Goal: Task Accomplishment & Management: Manage account settings

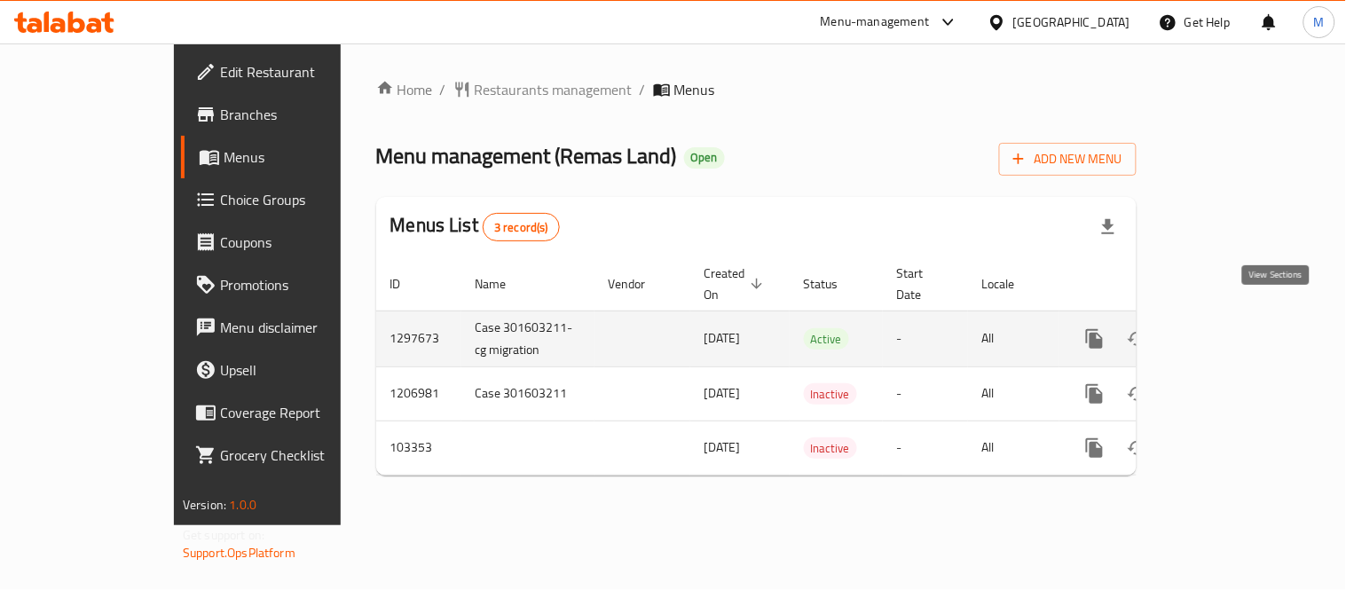
click at [1231, 331] on icon "enhanced table" at bounding box center [1223, 339] width 16 height 16
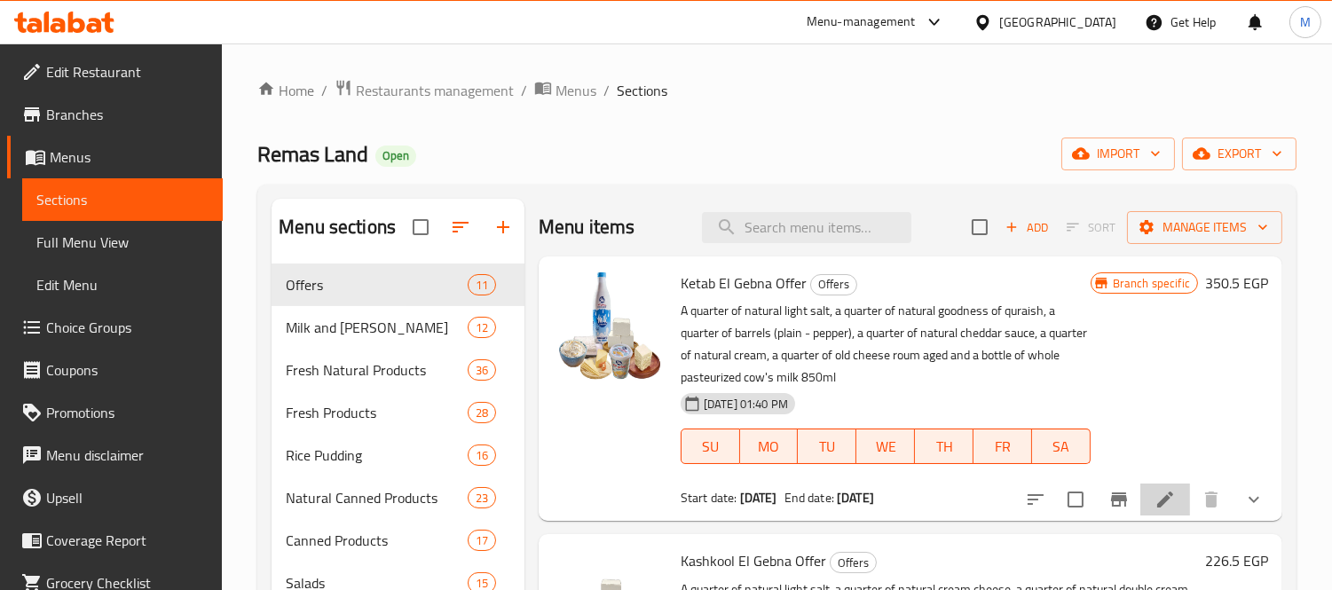
click at [1167, 512] on li at bounding box center [1165, 500] width 50 height 32
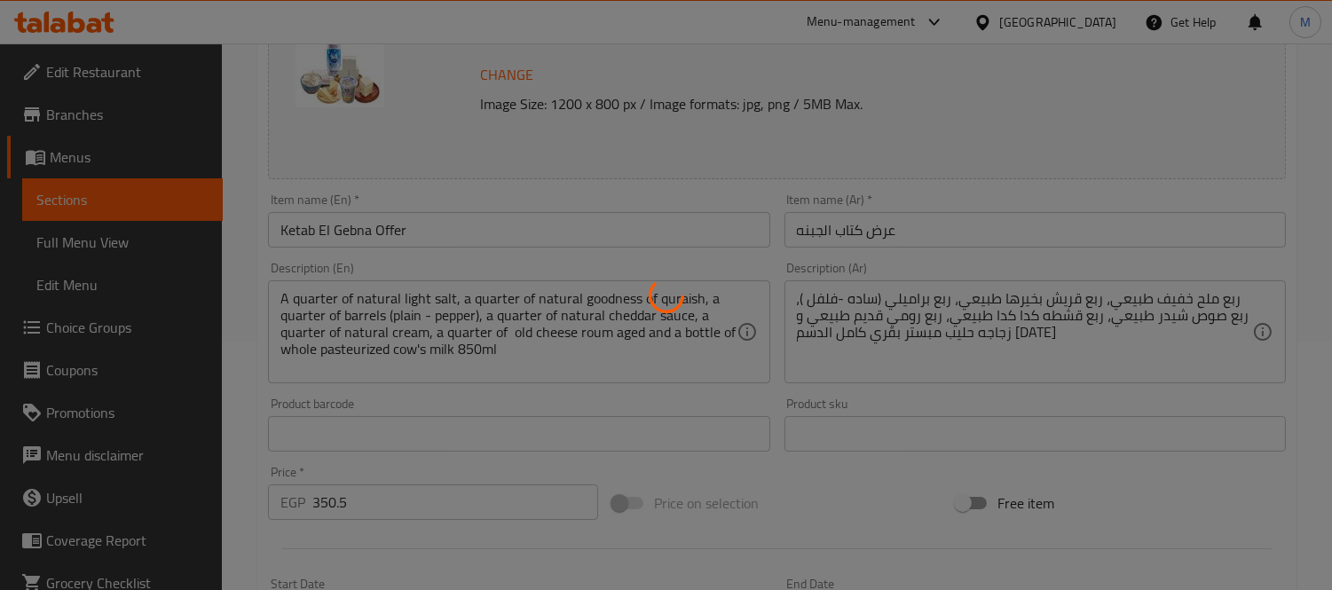
type input "اختيارك من الجبنة البراميلي:"
type input "1"
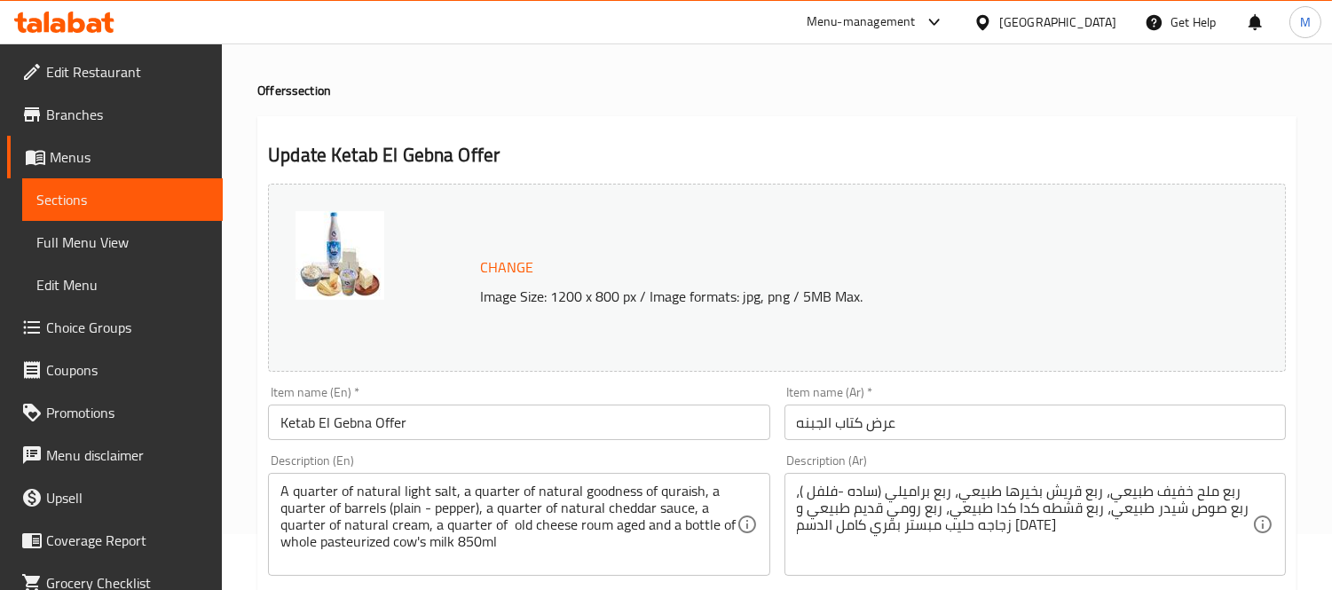
scroll to position [31, 0]
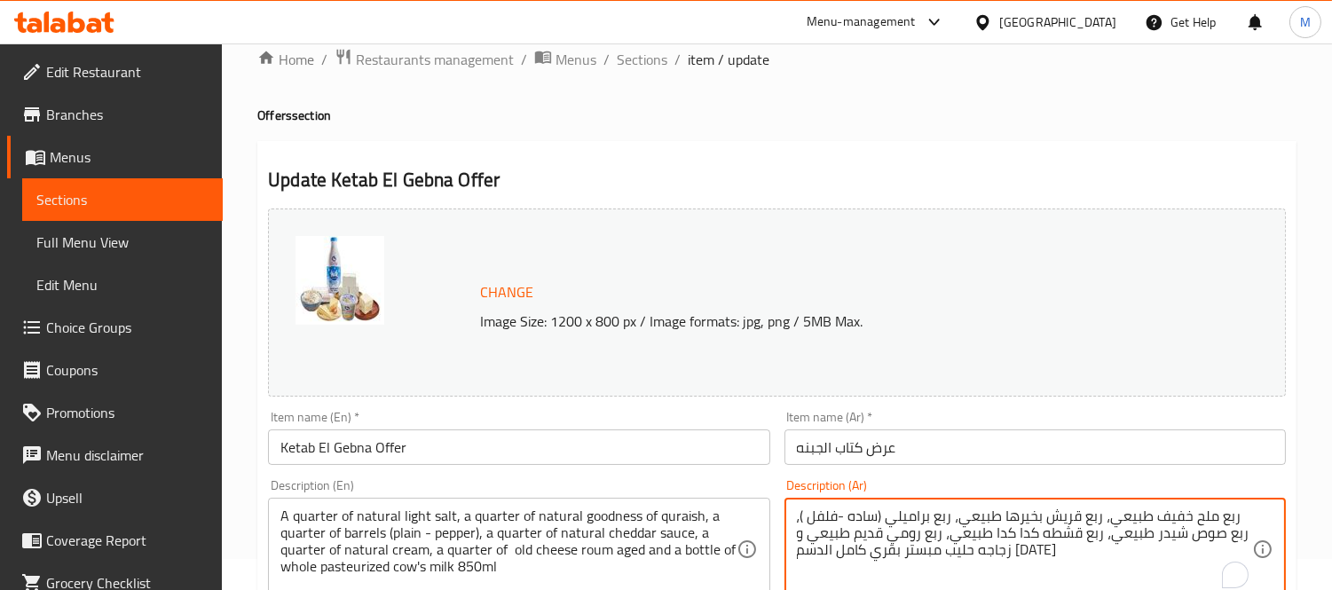
drag, startPoint x: 938, startPoint y: 530, endPoint x: 926, endPoint y: 530, distance: 12.4
type textarea "ربع ملح خفيف طبيعي، ربع قريش بخيرها طبيعي، ربع براميلي (ساده -فلفل )، ربع صوص ش…"
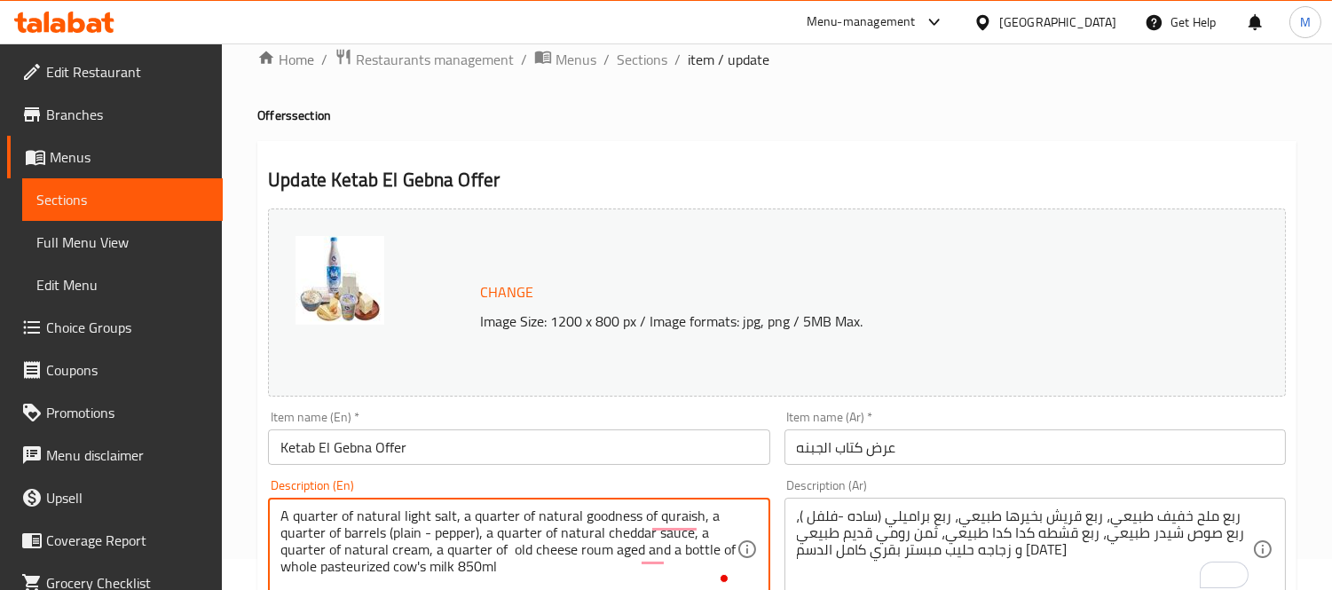
click at [582, 536] on textarea "A quarter of natural light salt, a quarter of natural goodness of quraish, a qu…" at bounding box center [507, 550] width 455 height 84
click at [504, 540] on textarea "A quarter of natural light salt, a quarter of natural goodness of Quraish, a qu…" at bounding box center [507, 550] width 455 height 84
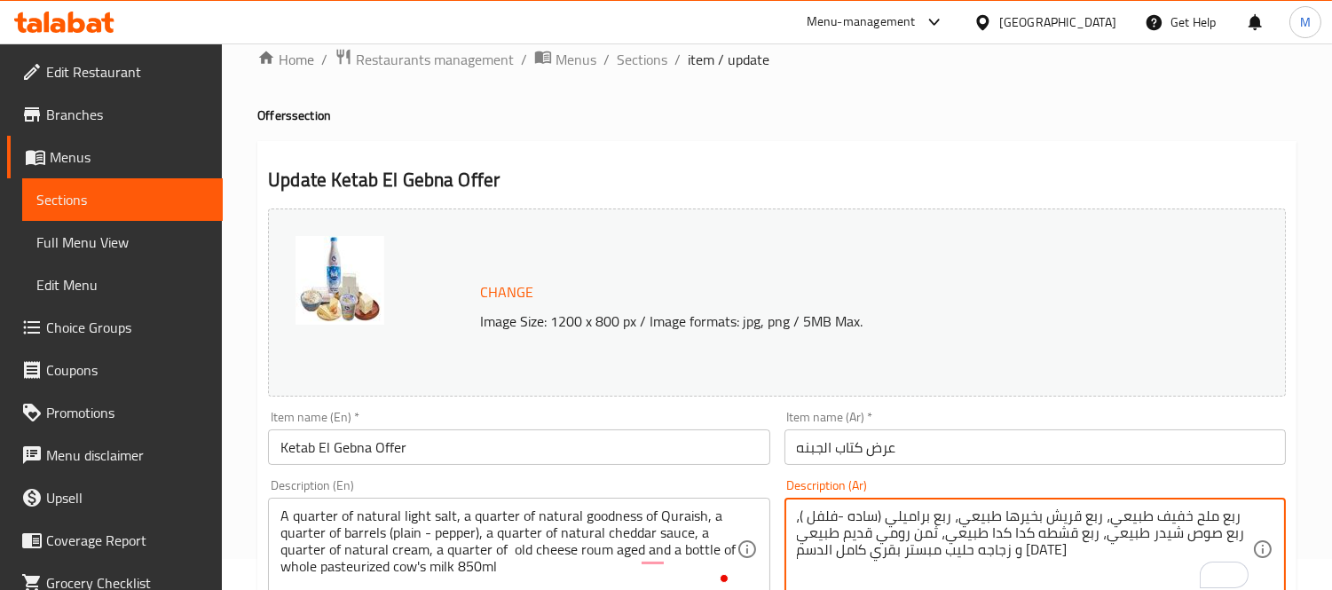
drag, startPoint x: 943, startPoint y: 529, endPoint x: 921, endPoint y: 533, distance: 22.6
click at [921, 533] on textarea "ربع ملح خفيف طبيعي، ربع قريش بخيرها طبيعي، ربع براميلي (ساده -فلفل )، ربع صوص ش…" at bounding box center [1024, 550] width 455 height 84
drag, startPoint x: 809, startPoint y: 541, endPoint x: 947, endPoint y: 531, distance: 138.0
click at [947, 531] on textarea "ربع ملح خفيف طبيعي، ربع قريش بخيرها طبيعي، ربع براميلي (ساده -فلفل )، ربع صوص ش…" at bounding box center [1024, 550] width 455 height 84
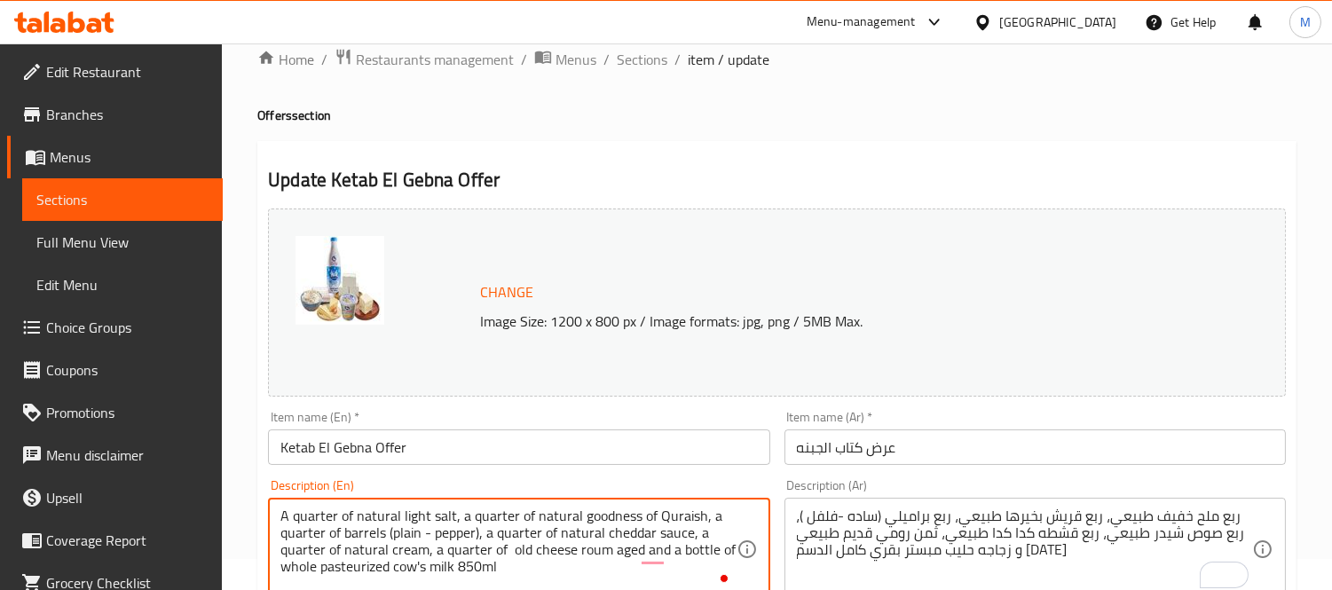
click at [456, 546] on textarea "A quarter of natural light salt, a quarter of natural goodness of Quraish, a qu…" at bounding box center [507, 550] width 455 height 84
drag, startPoint x: 503, startPoint y: 552, endPoint x: 431, endPoint y: 552, distance: 71.9
click at [431, 552] on textarea "A quarter of natural light salt, a quarter of natural goodness of Quraish, a qu…" at bounding box center [507, 550] width 455 height 84
type textarea "A quarter of natural light salt, a quarter of natural goodness of Quraish, a qu…"
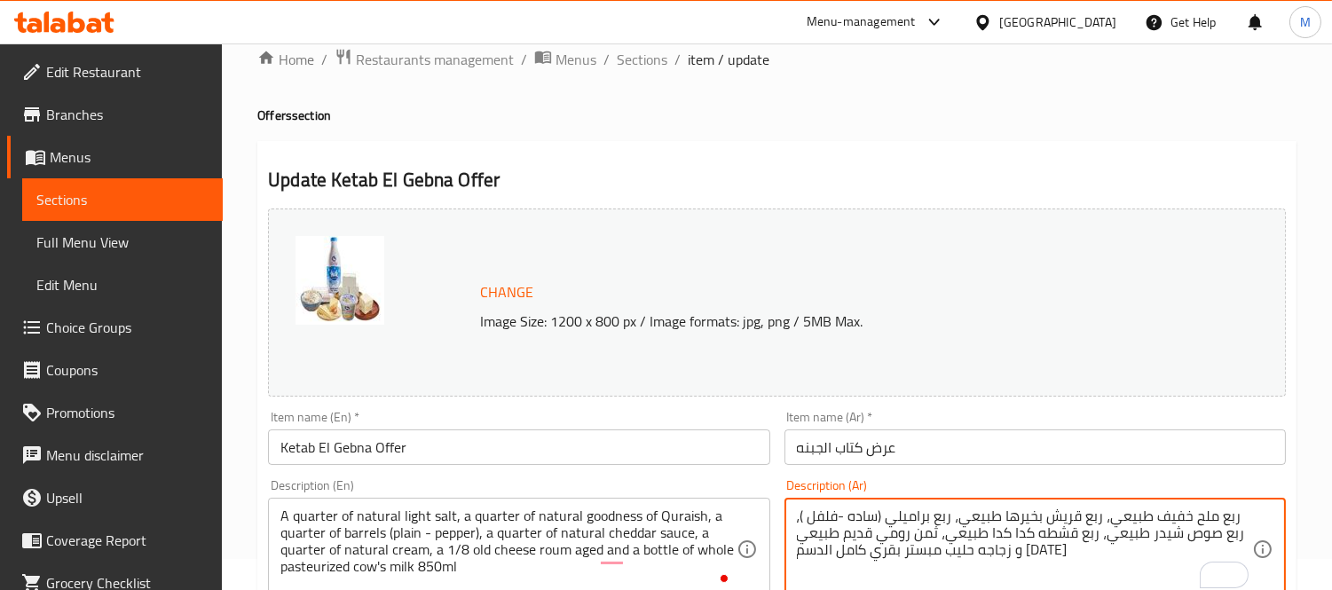
drag, startPoint x: 944, startPoint y: 534, endPoint x: 919, endPoint y: 534, distance: 25.7
type textarea "ربع ملح خفيف طبيعي، ربع قريش بخيرها طبيعي، ربع براميلي (ساده -فلفل )، ربع صوص ش…"
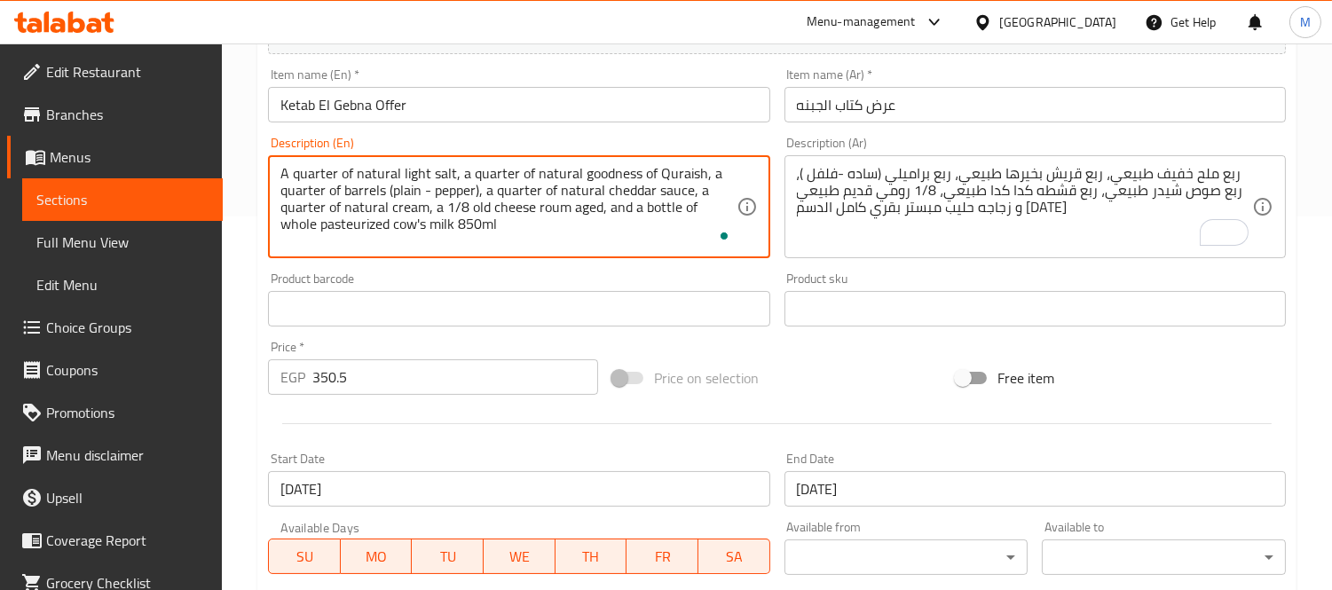
scroll to position [716, 0]
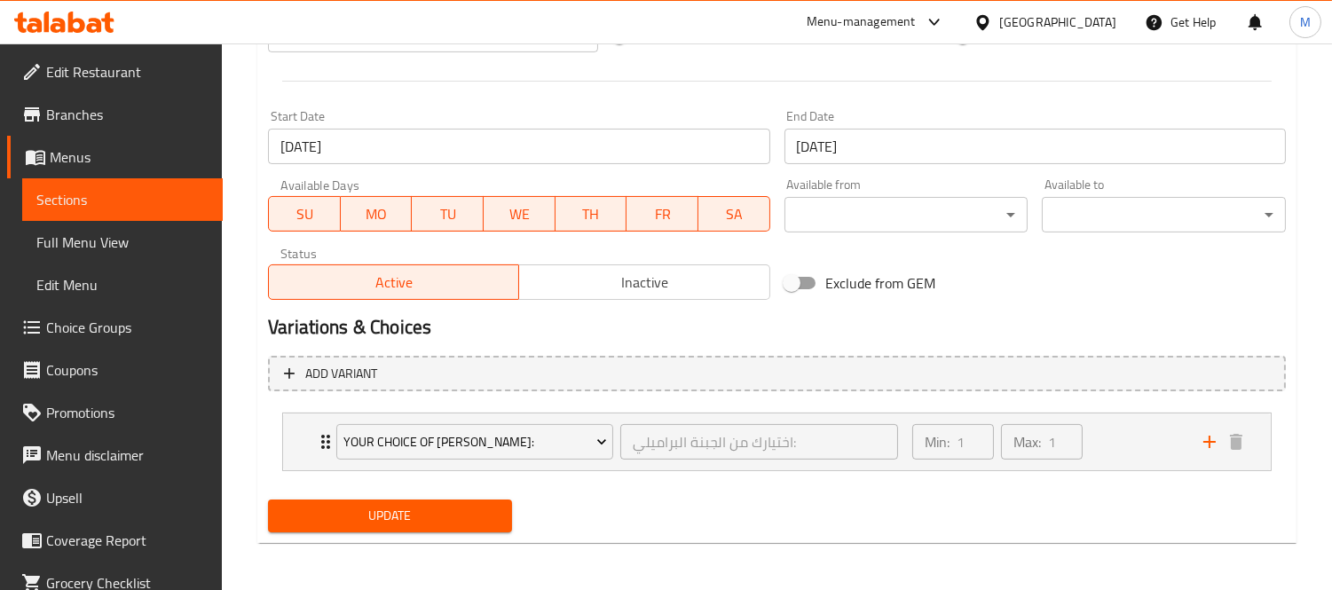
type textarea "A quarter of natural light salt, a quarter of natural goodness of Quraish, a qu…"
click at [494, 511] on span "Update" at bounding box center [390, 516] width 216 height 22
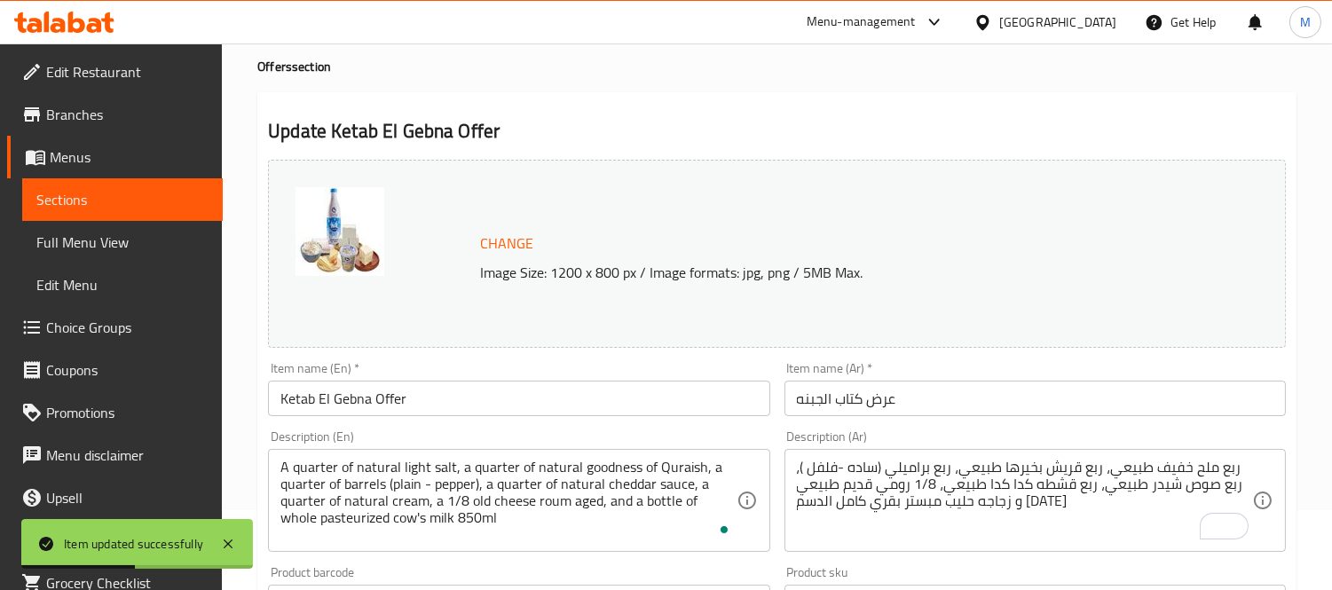
scroll to position [0, 0]
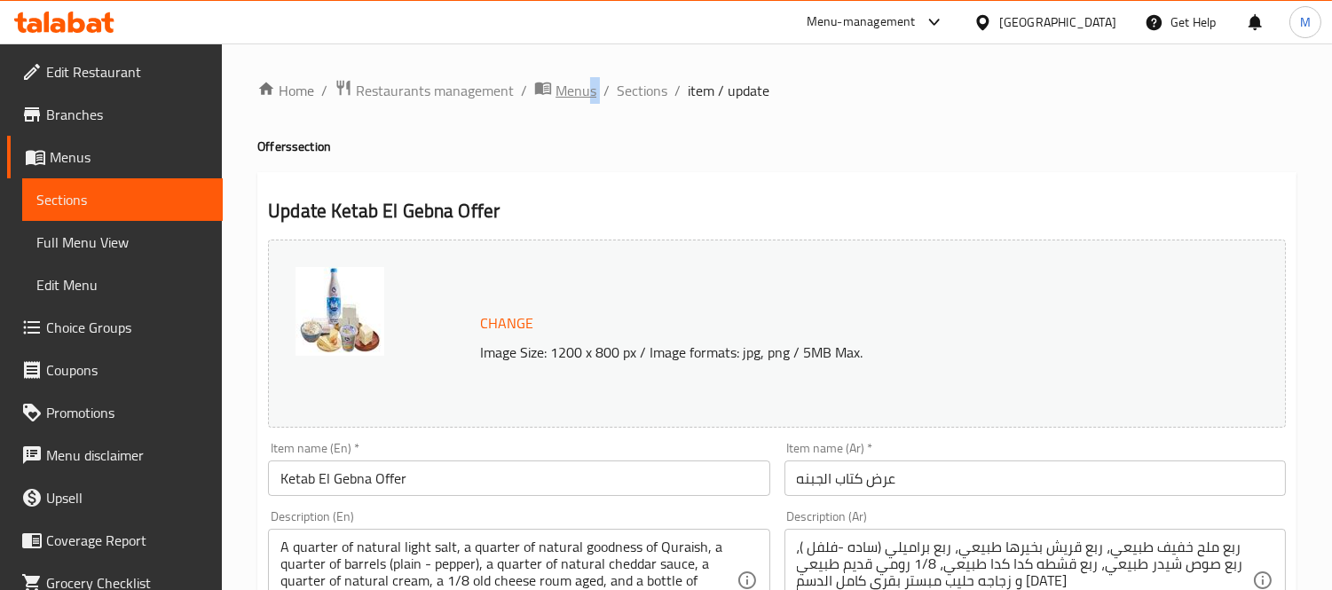
click at [589, 93] on ol "Home / Restaurants management / Menus / Sections / item / update" at bounding box center [776, 90] width 1039 height 23
click at [589, 93] on span "Menus" at bounding box center [576, 90] width 41 height 21
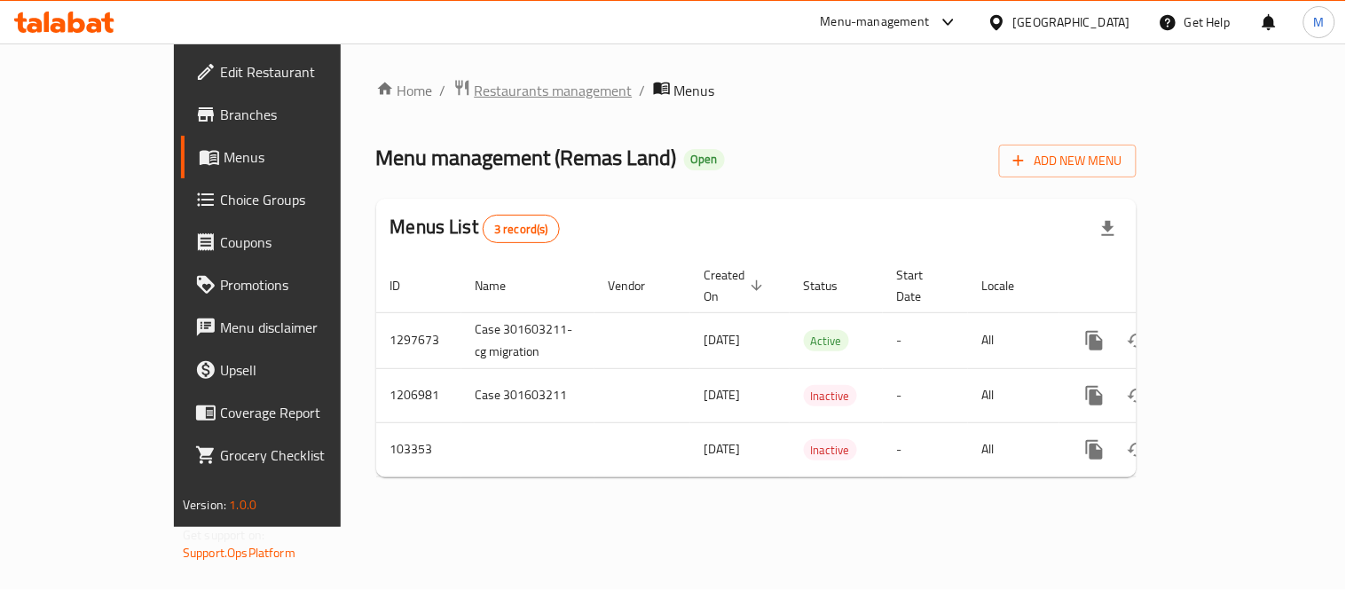
click at [475, 95] on span "Restaurants management" at bounding box center [554, 90] width 158 height 21
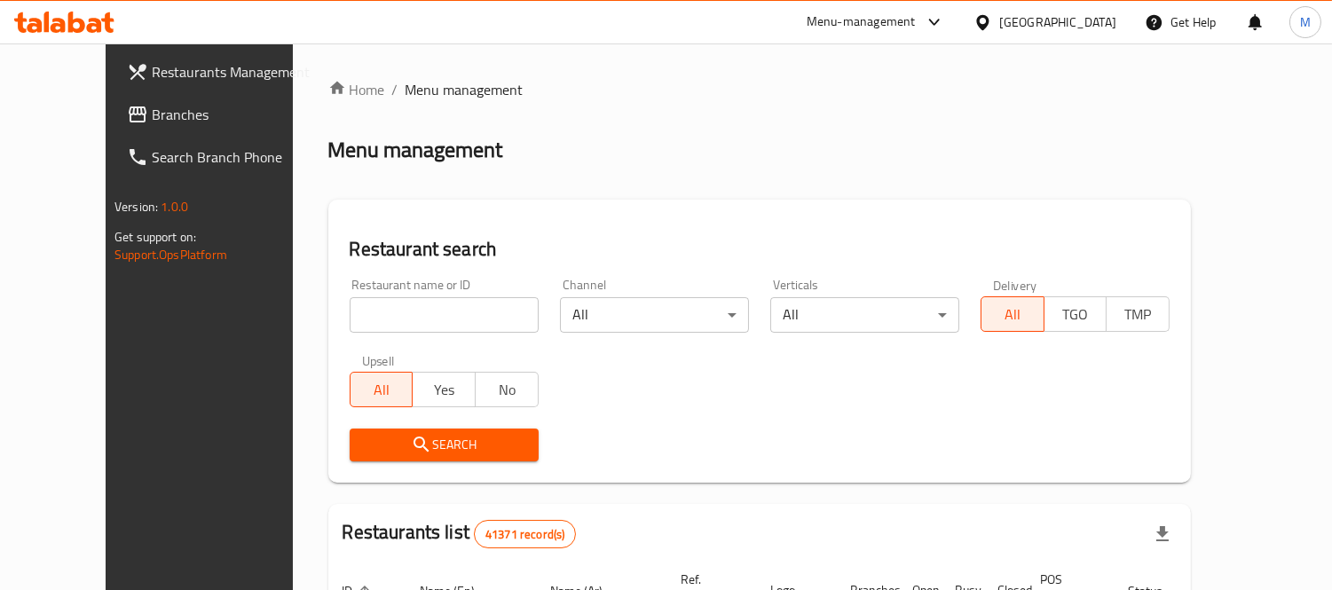
click at [415, 297] on input "search" at bounding box center [444, 314] width 189 height 35
type input "مالك لاند"
click button "Search" at bounding box center [444, 445] width 189 height 33
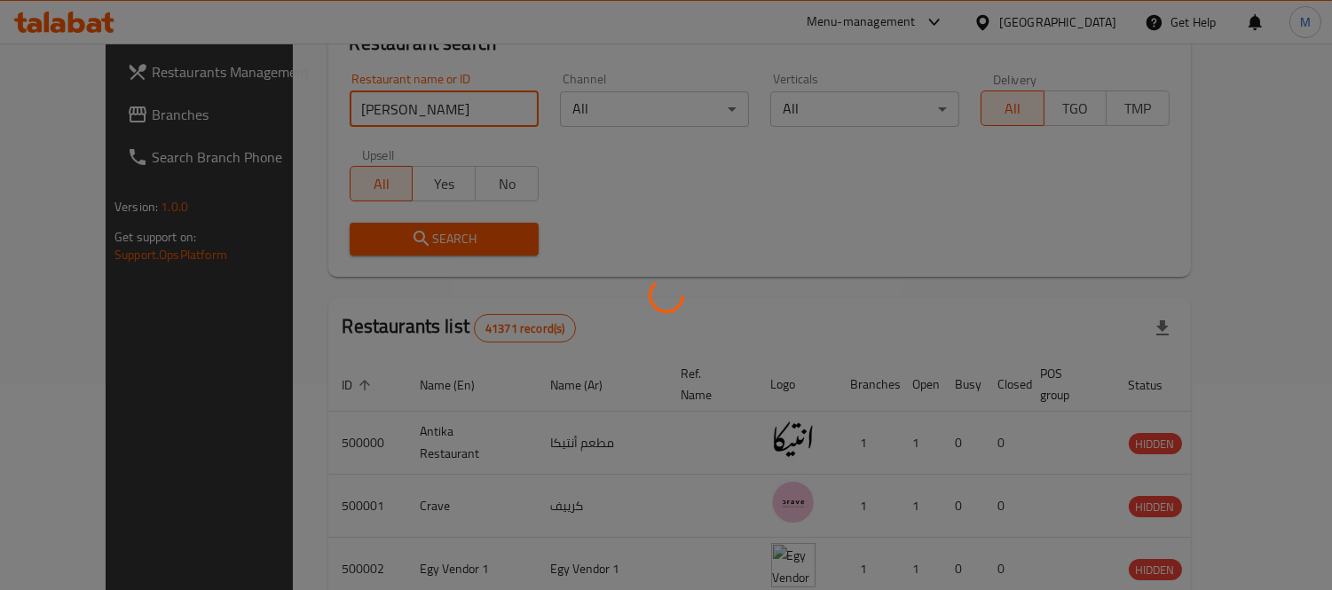
scroll to position [166, 0]
